Goal: Navigation & Orientation: Find specific page/section

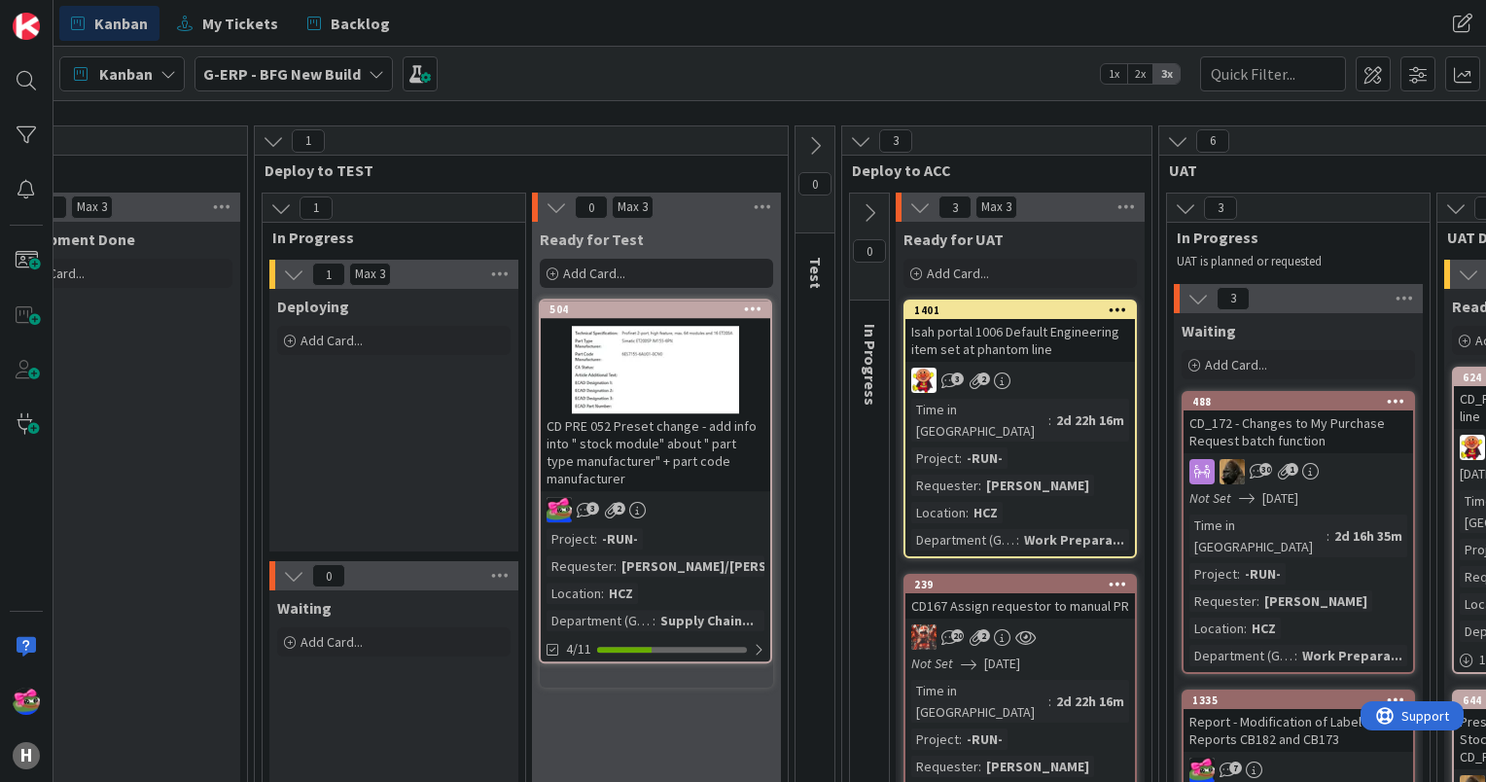
scroll to position [138, 997]
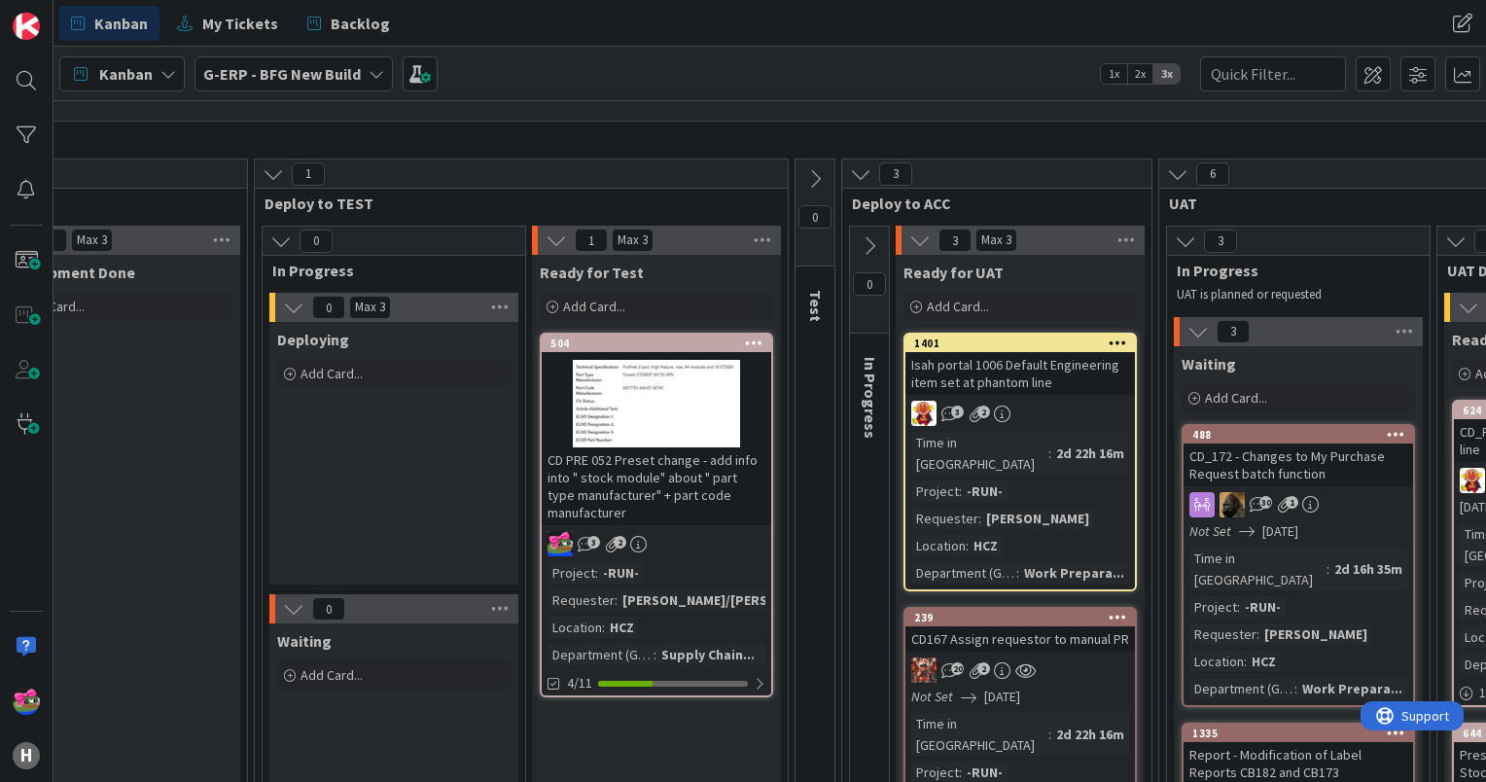
click at [813, 178] on icon at bounding box center [814, 178] width 21 height 21
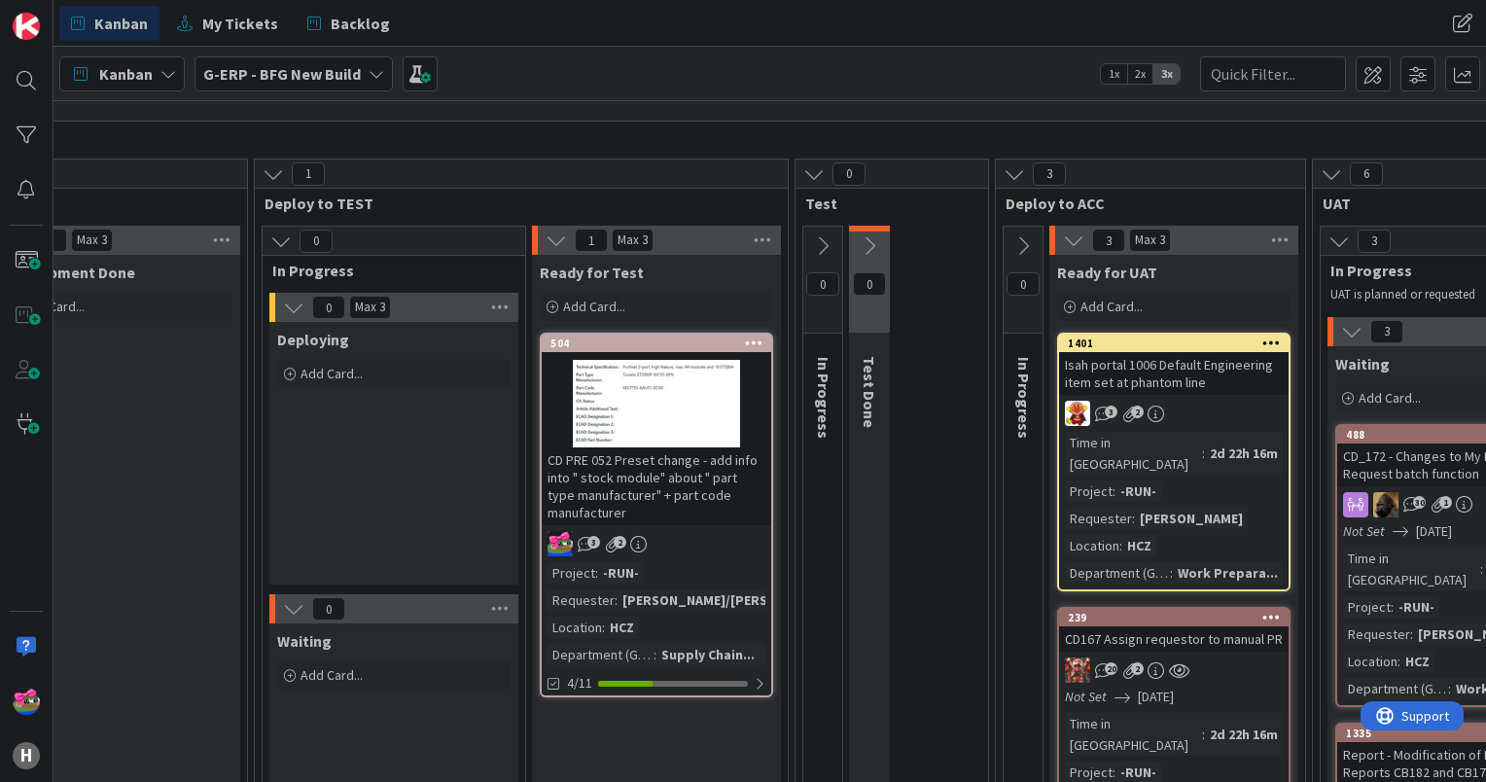
click at [818, 242] on icon at bounding box center [822, 245] width 21 height 21
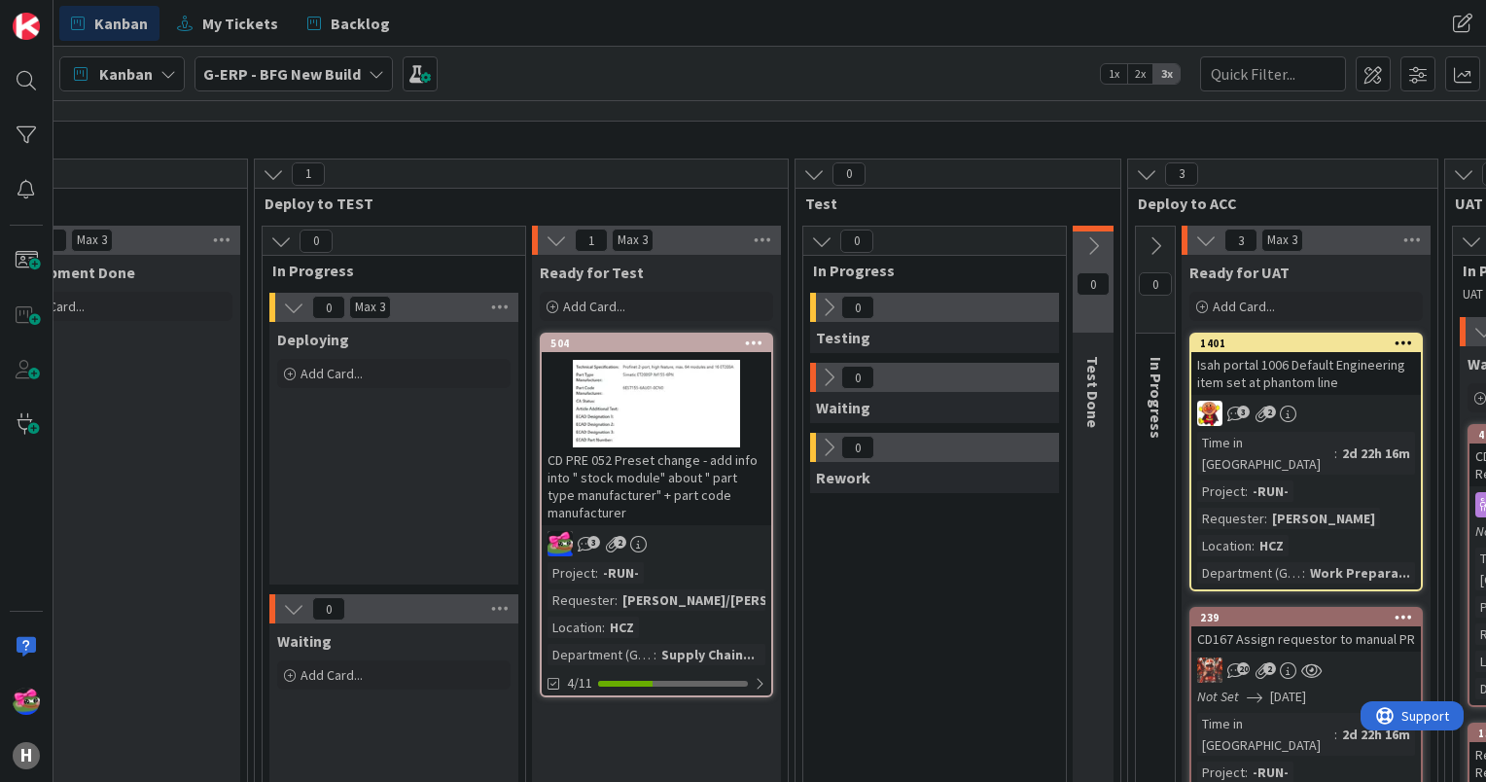
click at [832, 302] on icon at bounding box center [828, 307] width 21 height 21
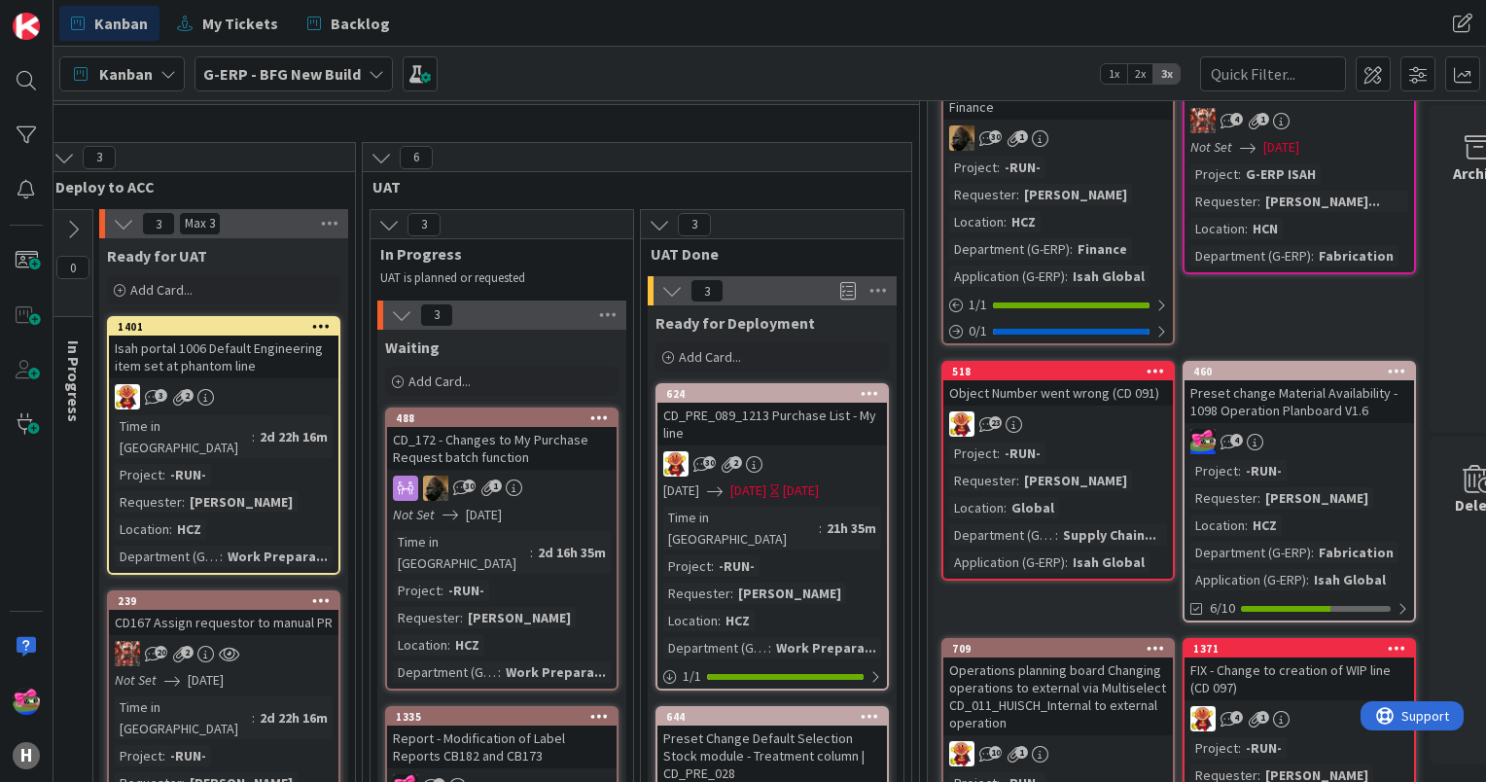
scroll to position [0, 2079]
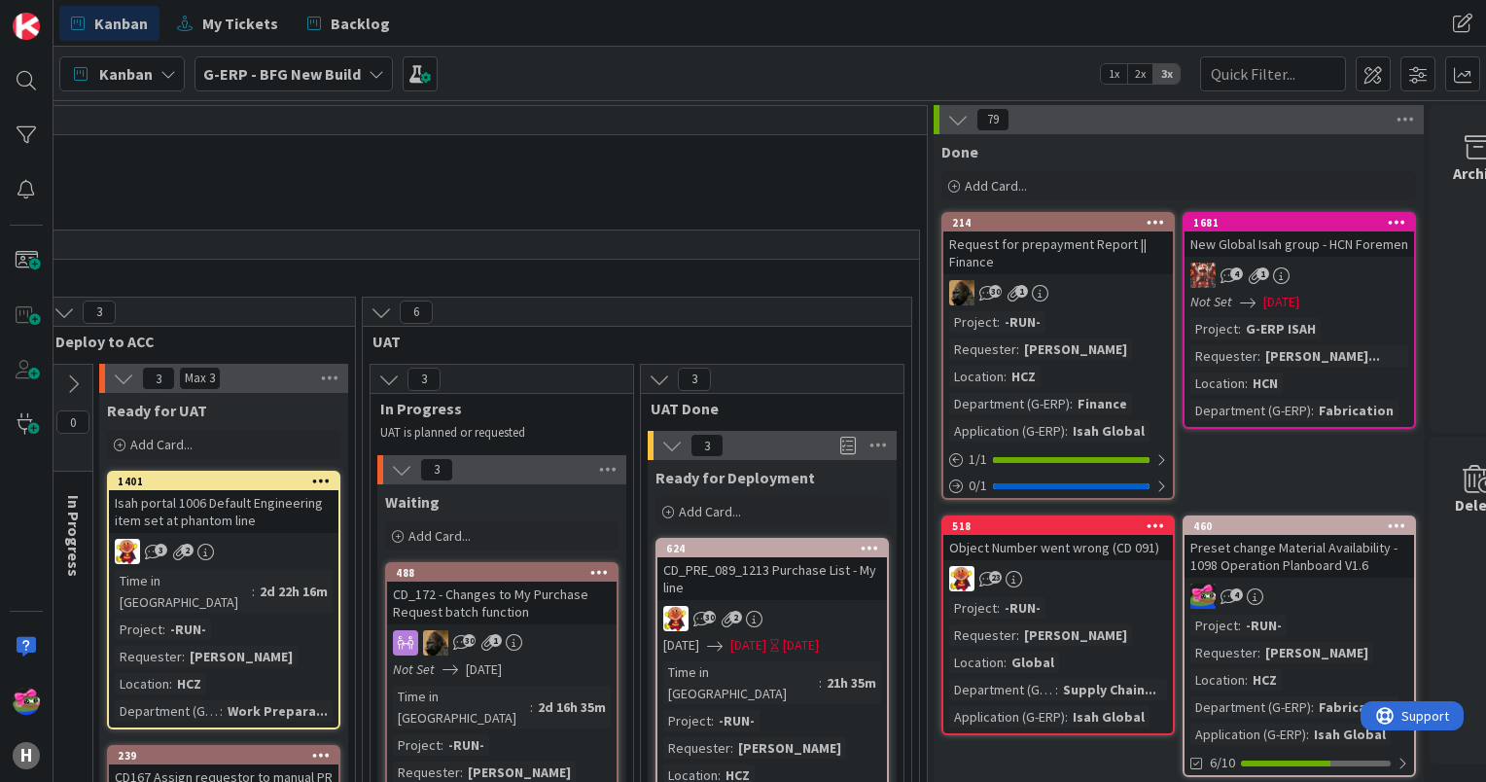
click at [949, 122] on icon at bounding box center [957, 119] width 21 height 21
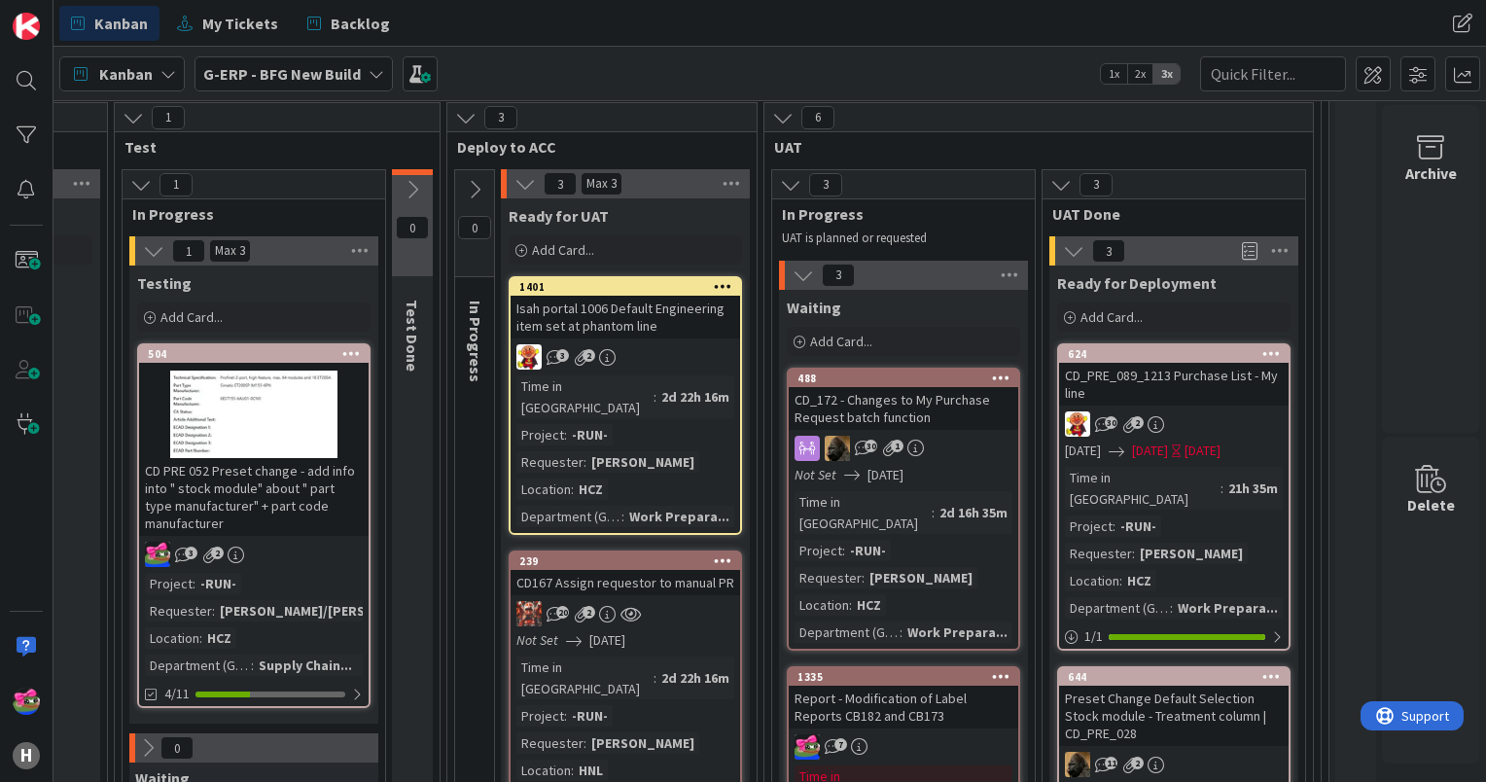
scroll to position [97, 1686]
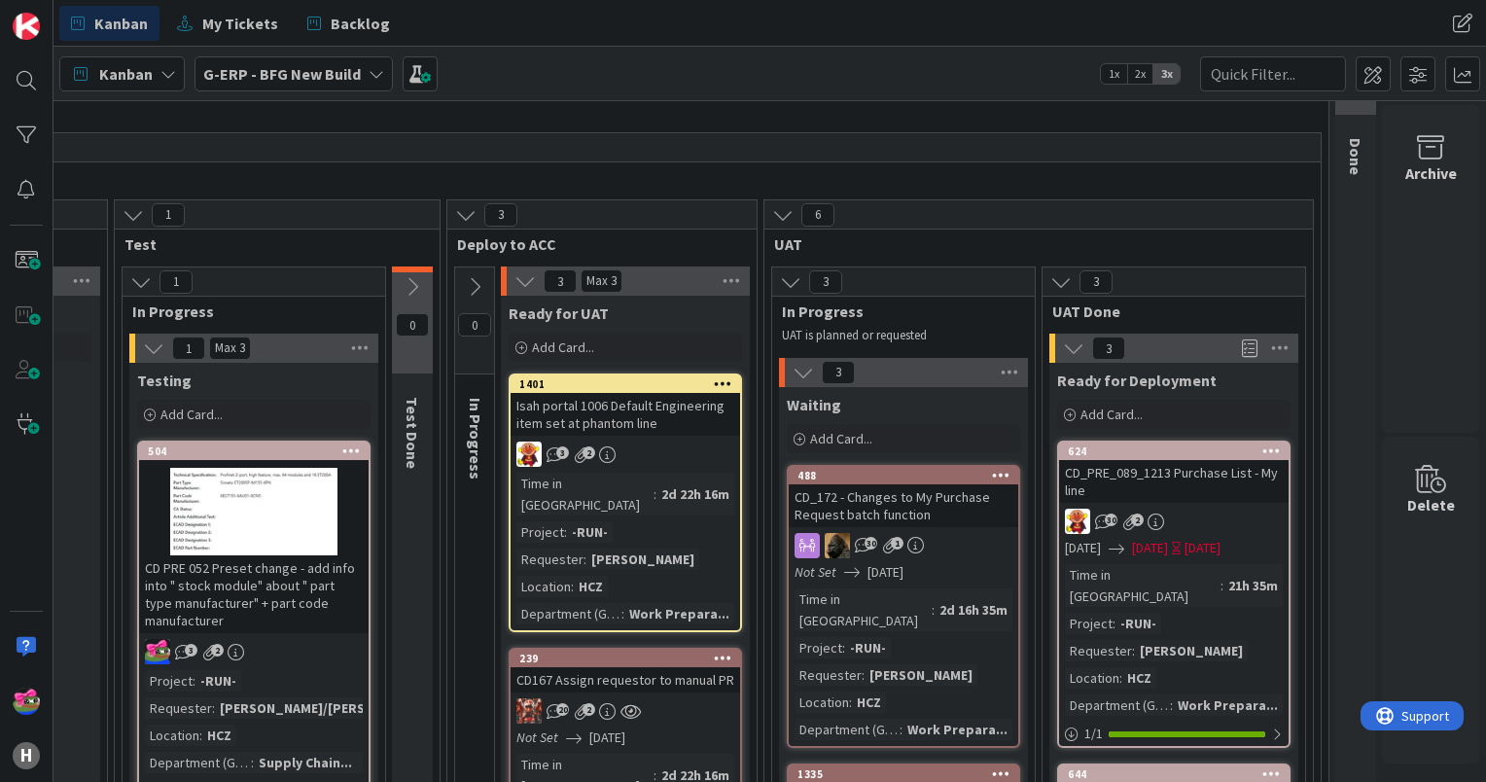
click at [402, 292] on icon at bounding box center [412, 286] width 21 height 21
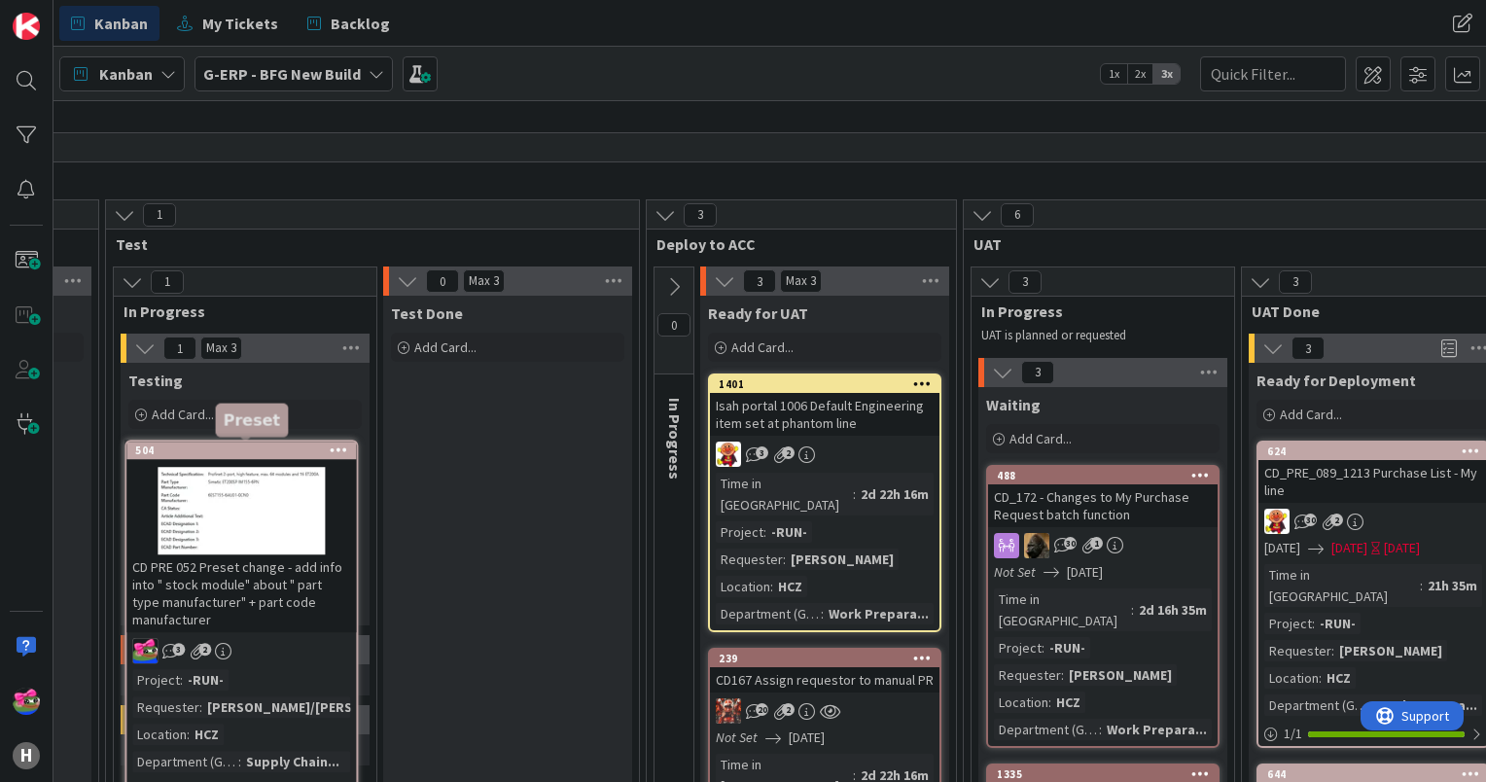
scroll to position [97, 1676]
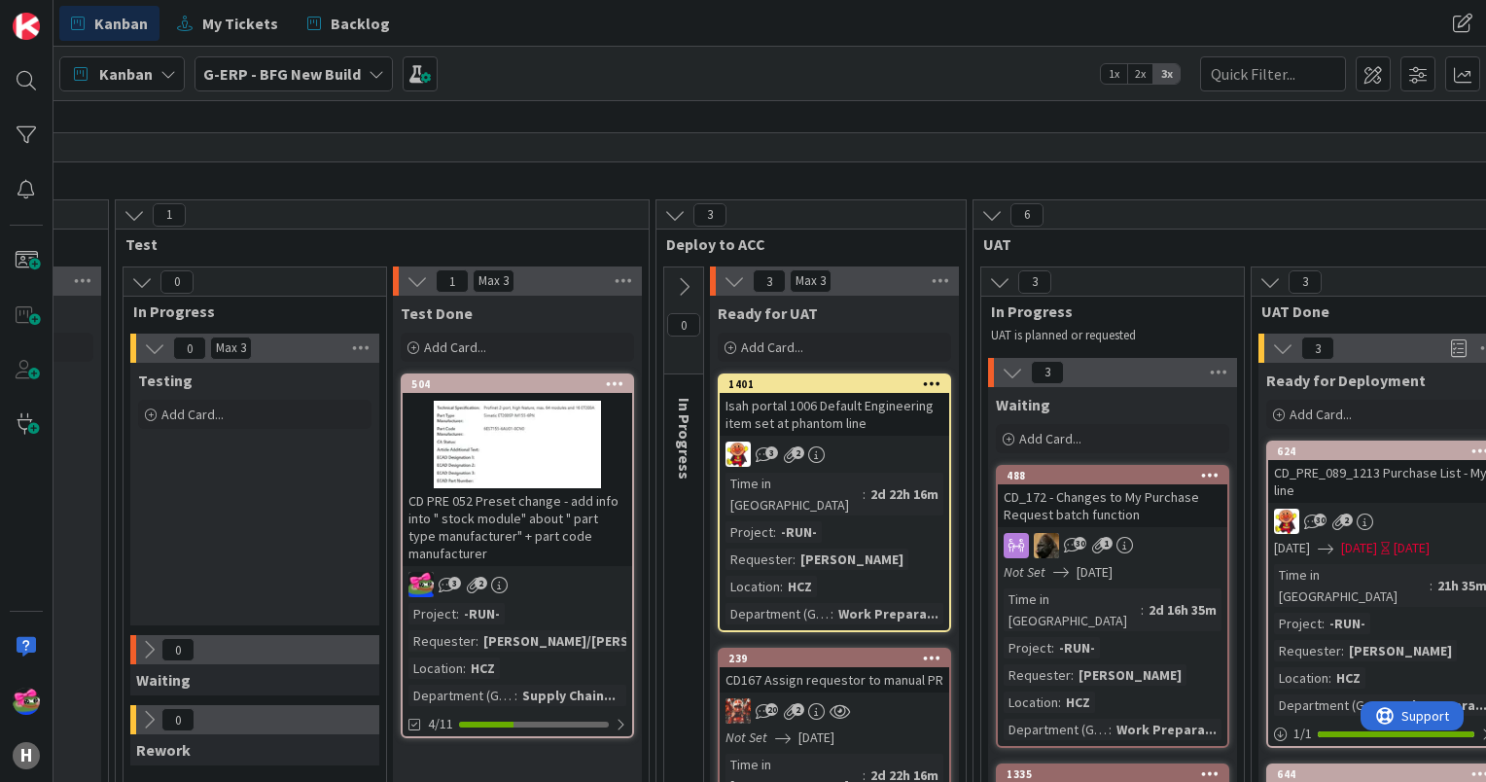
click at [144, 279] on icon at bounding box center [141, 281] width 21 height 21
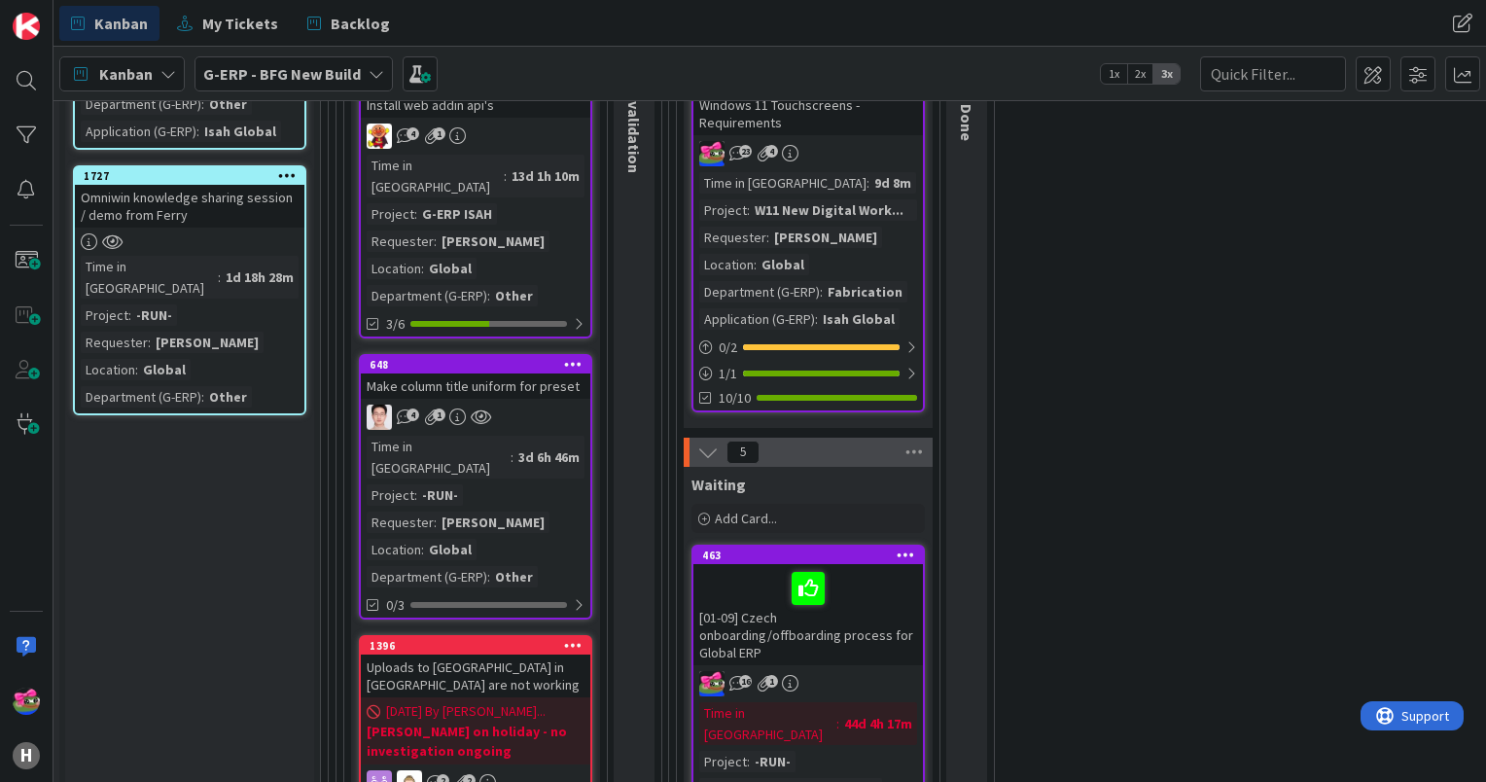
scroll to position [3014, 42]
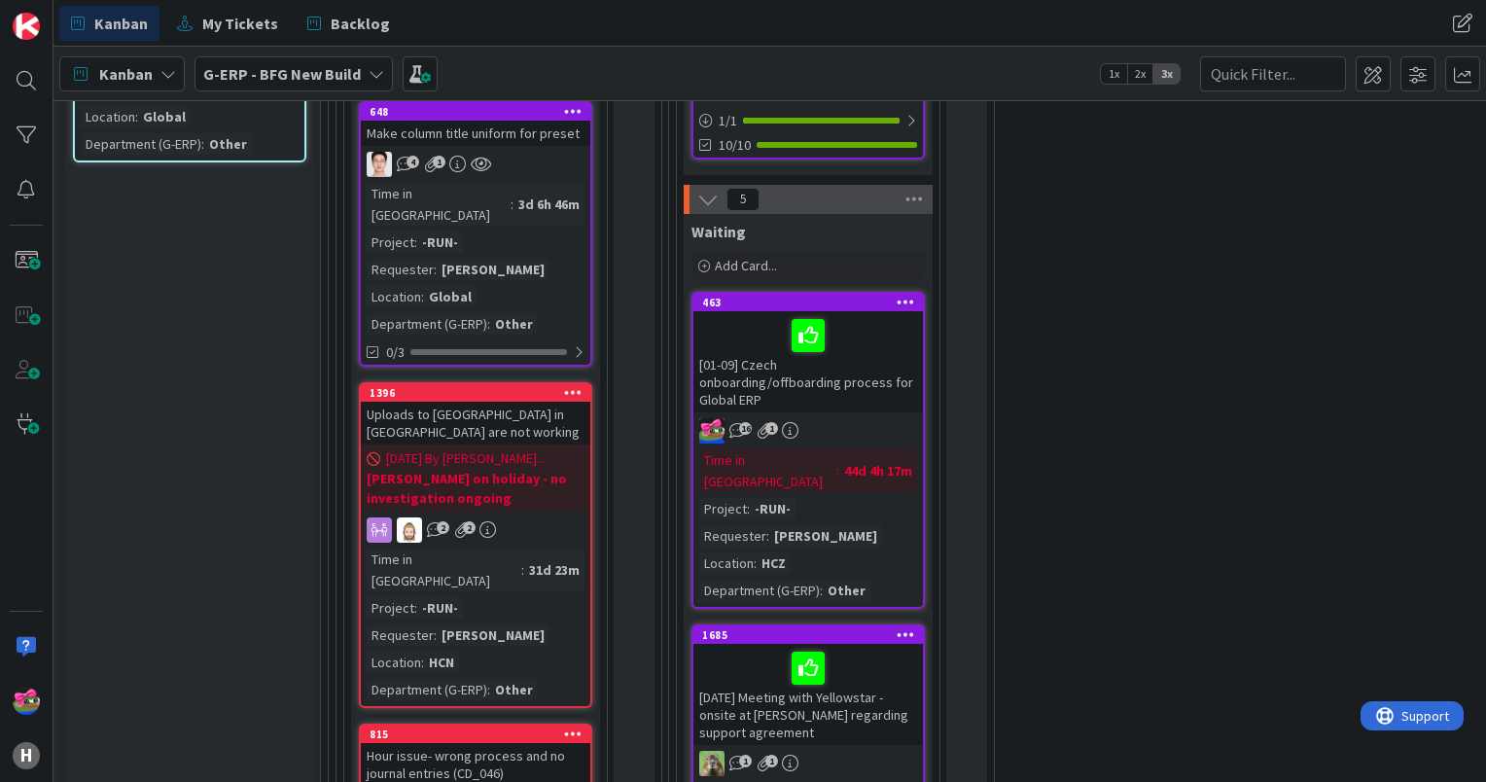
click at [875, 315] on div at bounding box center [808, 335] width 218 height 41
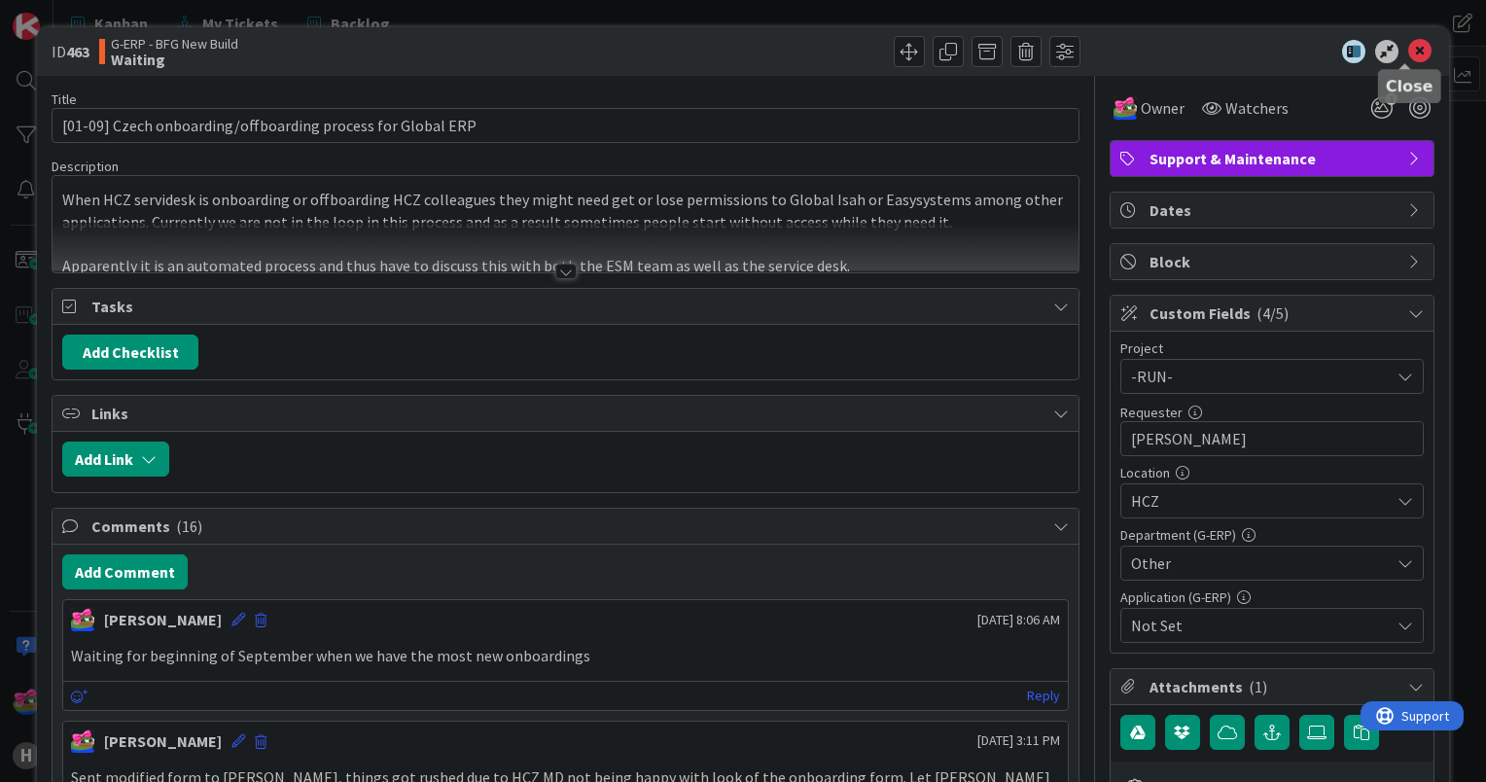
click at [1408, 47] on icon at bounding box center [1419, 51] width 23 height 23
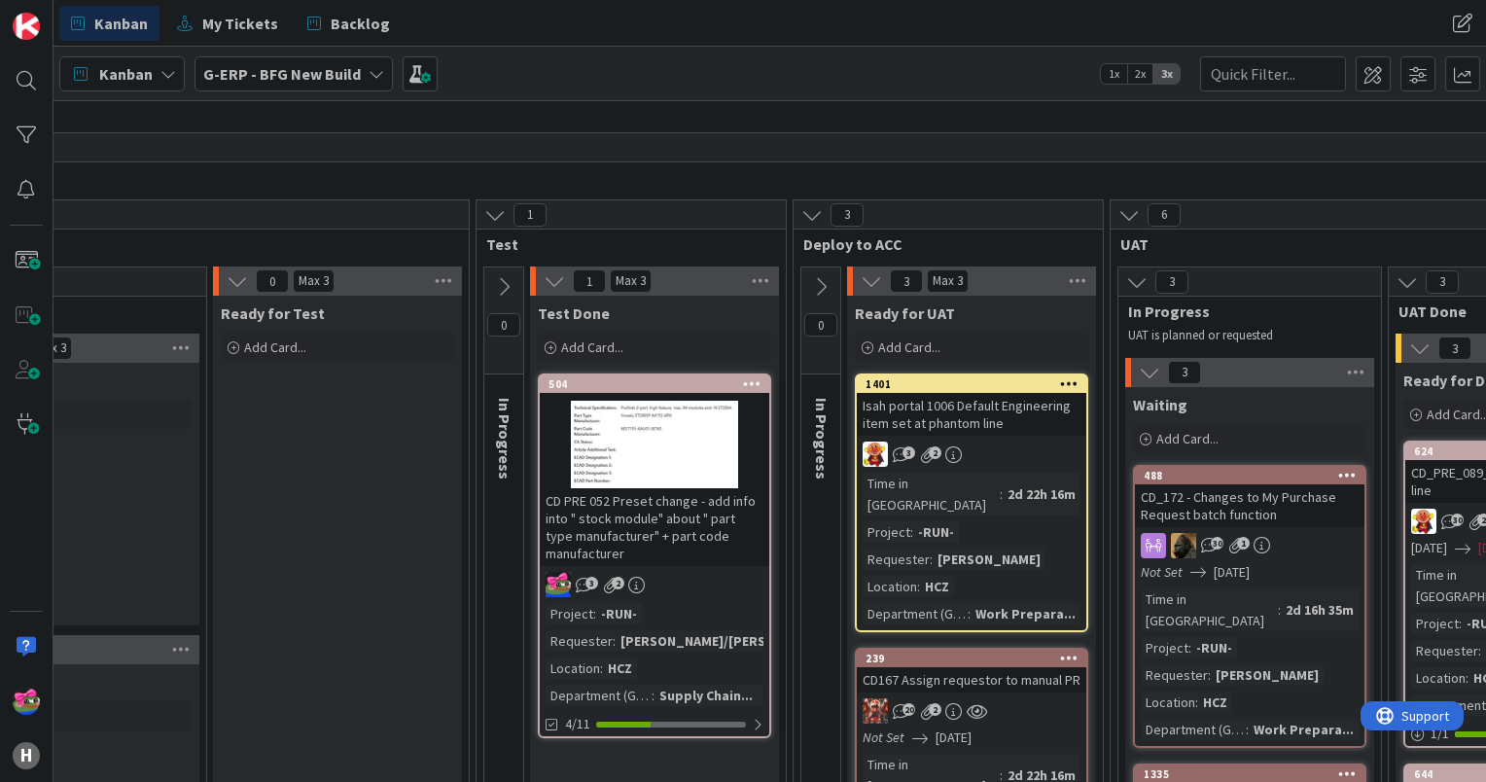
scroll to position [194, 1315]
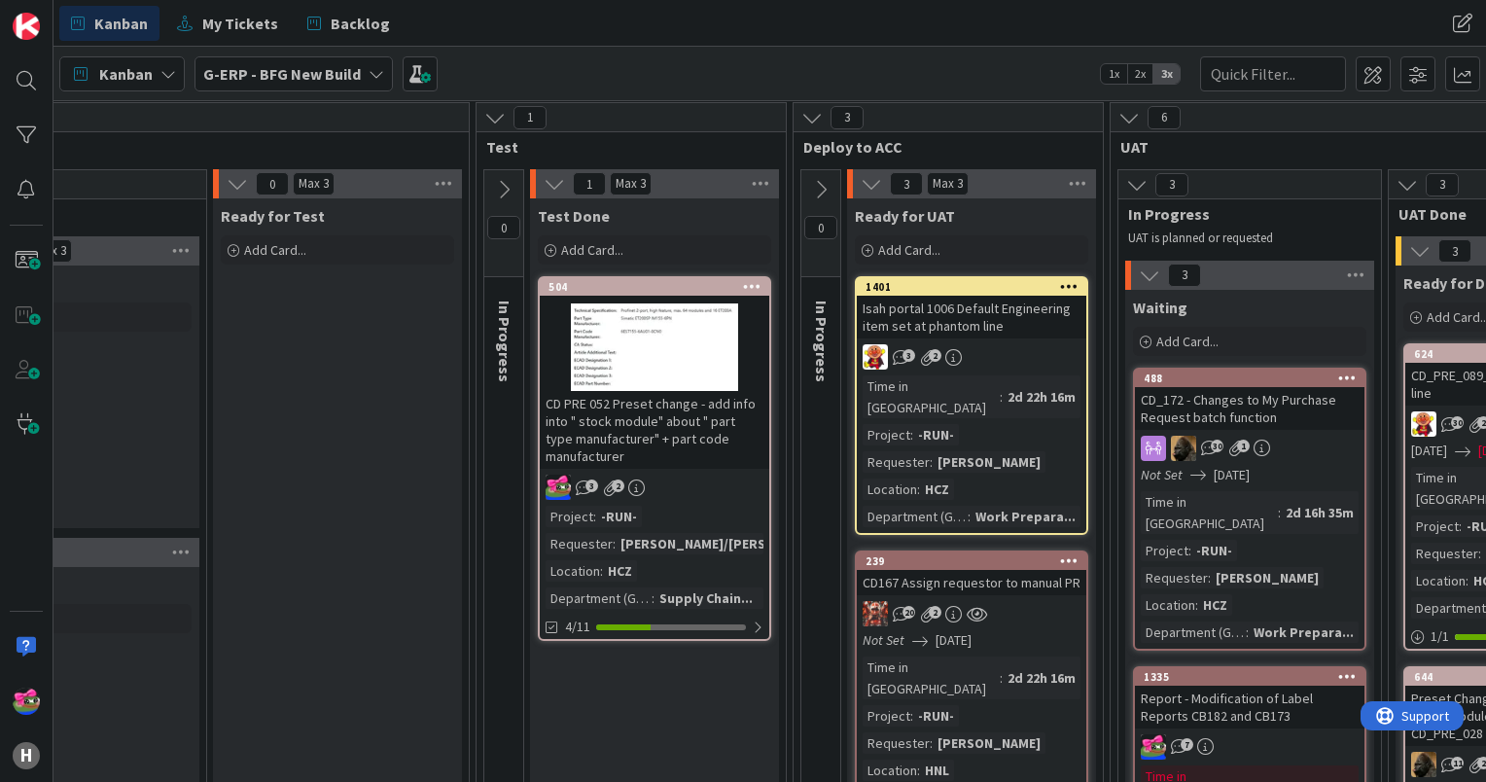
click at [805, 202] on button at bounding box center [820, 189] width 39 height 29
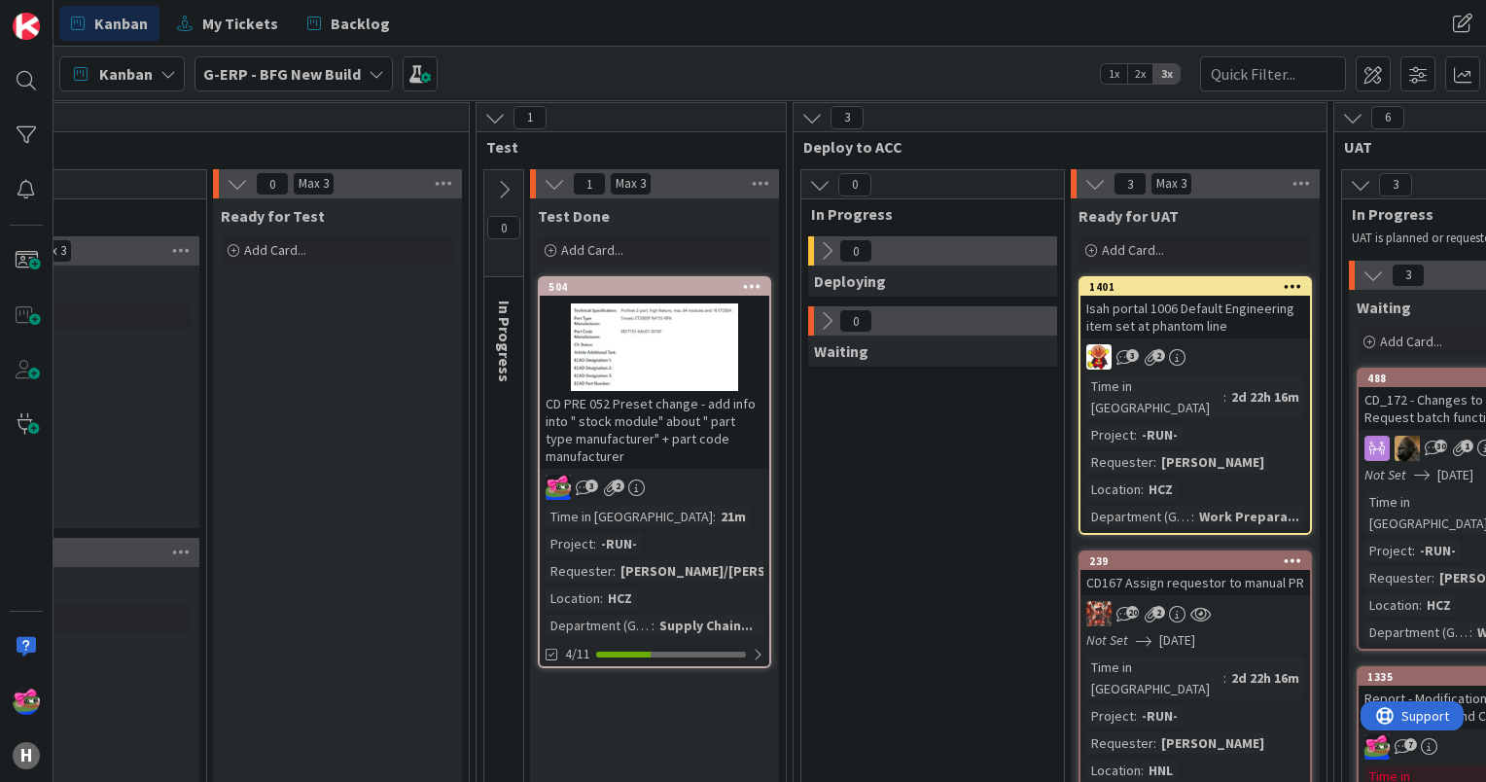
click at [814, 186] on icon at bounding box center [819, 184] width 21 height 21
